Goal: Find specific page/section: Find specific page/section

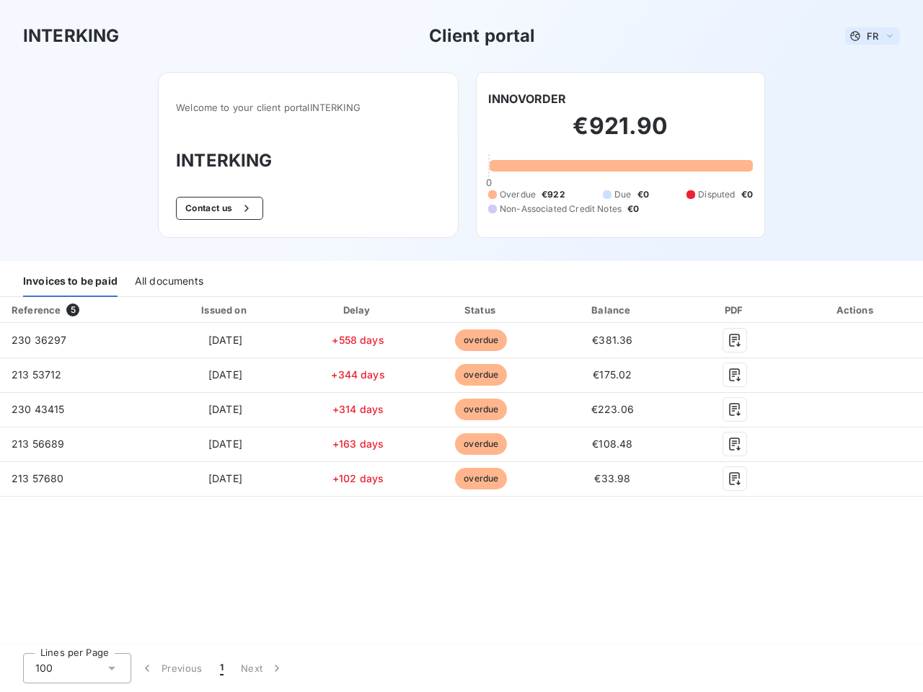
click at [873, 36] on span "FR" at bounding box center [873, 36] width 12 height 12
click at [218, 208] on button "Contact us" at bounding box center [219, 208] width 87 height 23
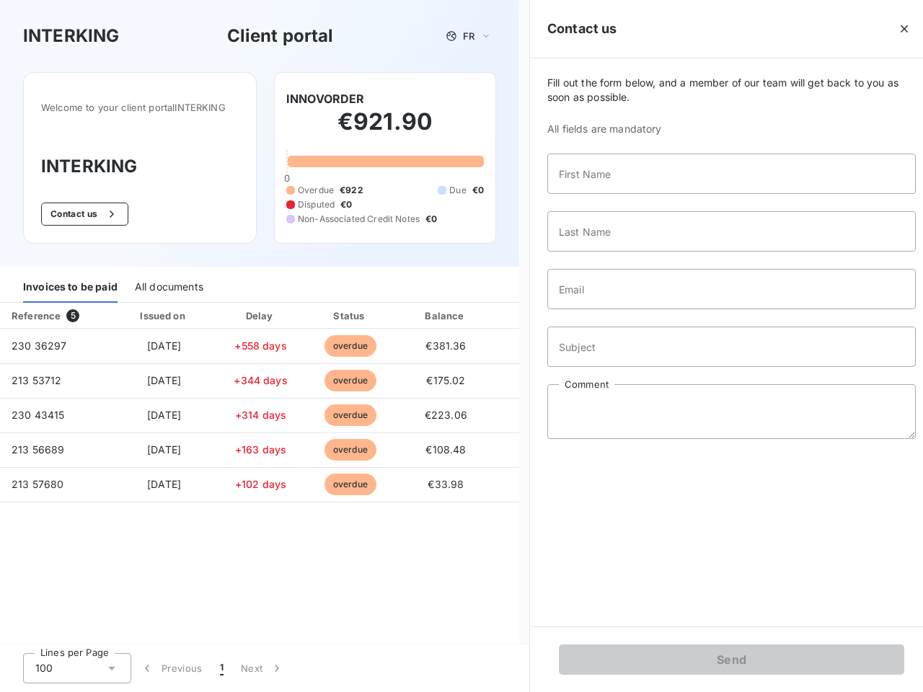
click at [527, 99] on div "Contact us Fill out the form below, and a member of our team will get back to y…" at bounding box center [721, 346] width 404 height 692
click at [70, 282] on div "Invoices to be paid" at bounding box center [70, 288] width 94 height 30
click at [168, 282] on div "All documents" at bounding box center [169, 288] width 69 height 30
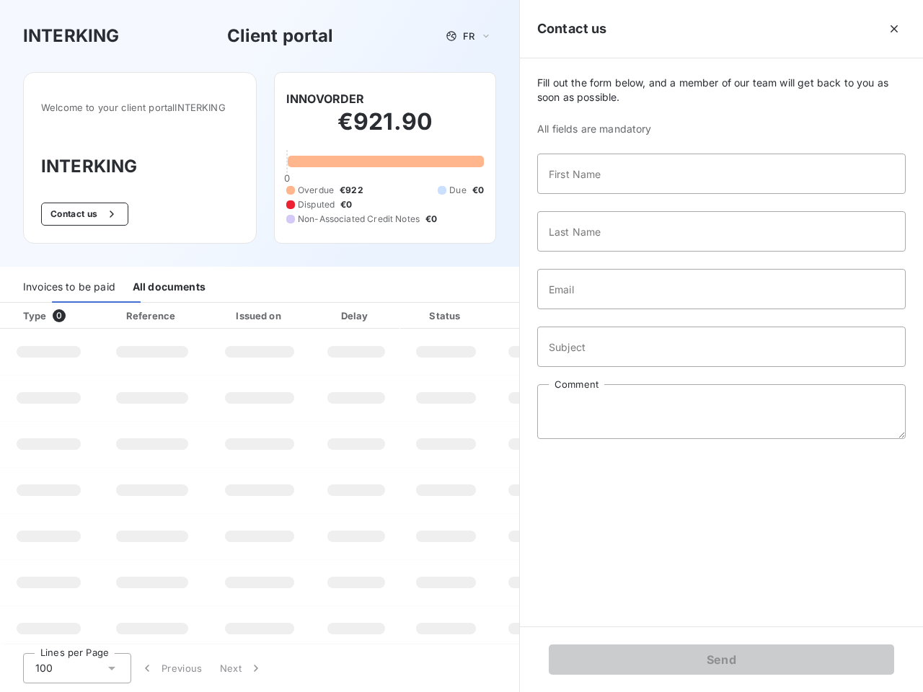
click at [76, 310] on div "Type 0" at bounding box center [54, 316] width 80 height 14
click at [224, 310] on div "Issued on" at bounding box center [260, 316] width 100 height 14
click at [358, 310] on div "Delay" at bounding box center [356, 316] width 82 height 14
click at [481, 310] on div at bounding box center [482, 316] width 14 height 14
click at [612, 310] on div "Fill out the form below, and a member of our team will get back to you as soon …" at bounding box center [721, 342] width 403 height 568
